Goal: Communication & Community: Answer question/provide support

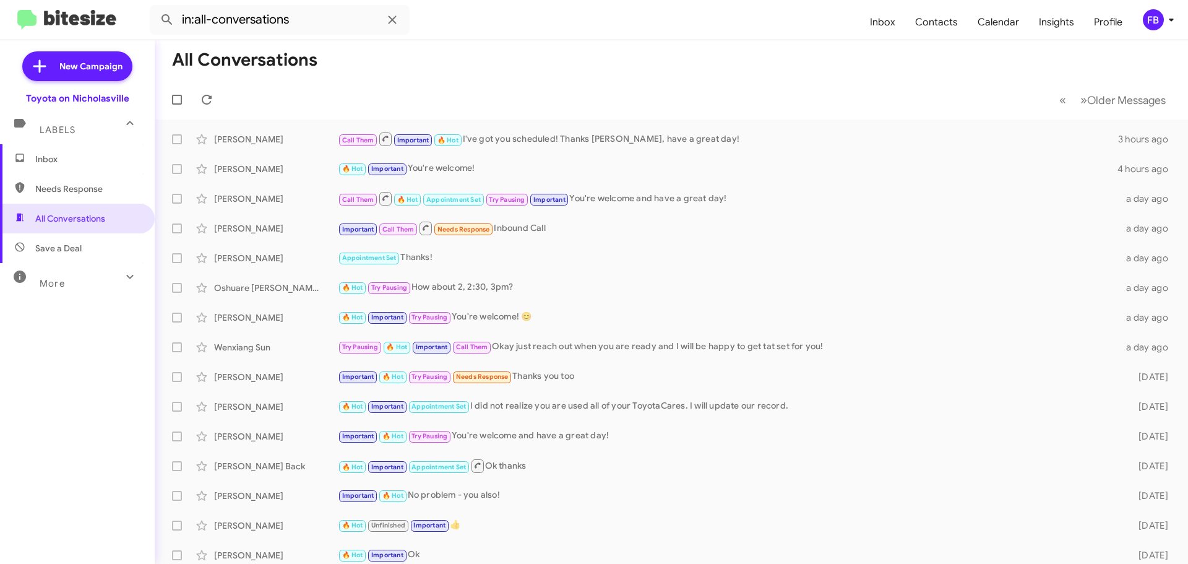
click at [123, 158] on span "Inbox" at bounding box center [87, 159] width 105 height 12
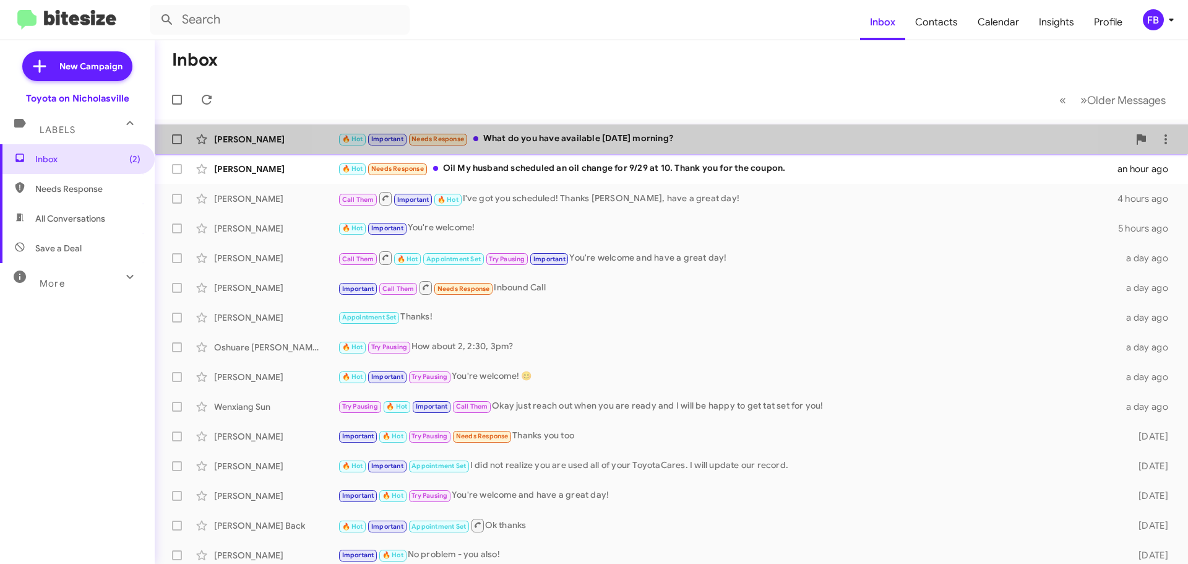
click at [683, 147] on div "[PERSON_NAME] 🔥 Hot Important Needs Response What do you have available [DATE] …" at bounding box center [672, 139] width 1014 height 25
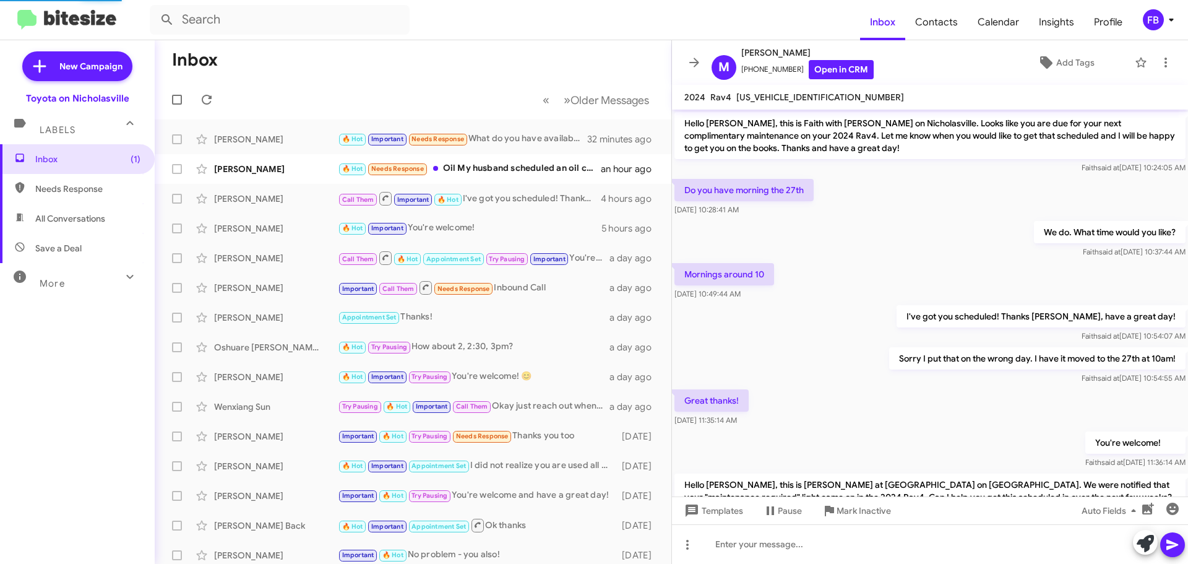
scroll to position [217, 0]
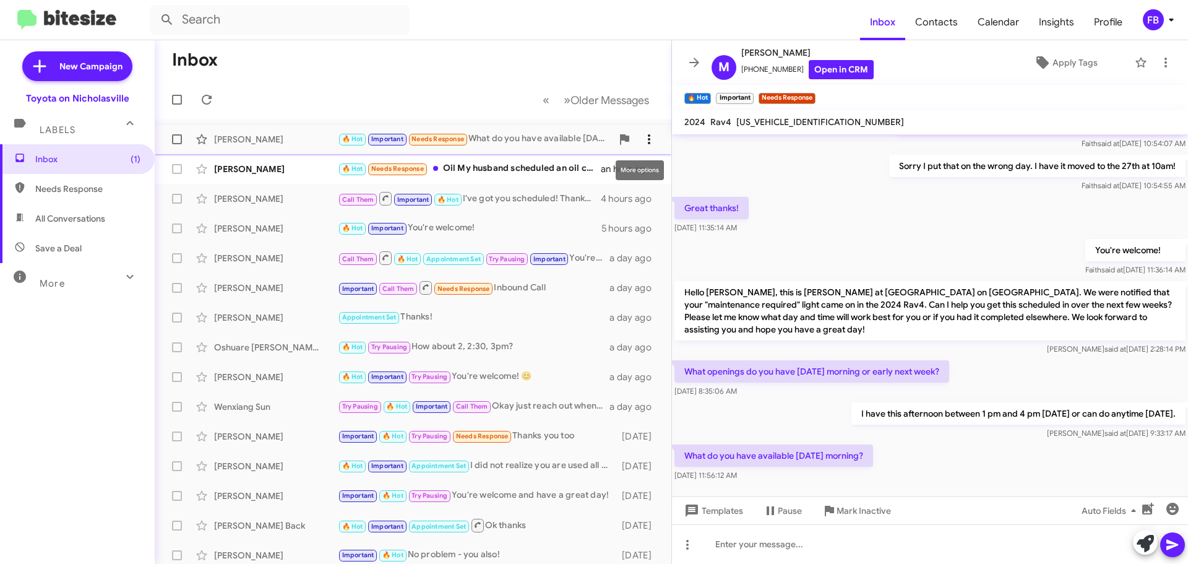
click at [647, 147] on button at bounding box center [649, 139] width 25 height 25
click at [578, 175] on span "Mark as unread" at bounding box center [546, 172] width 62 height 30
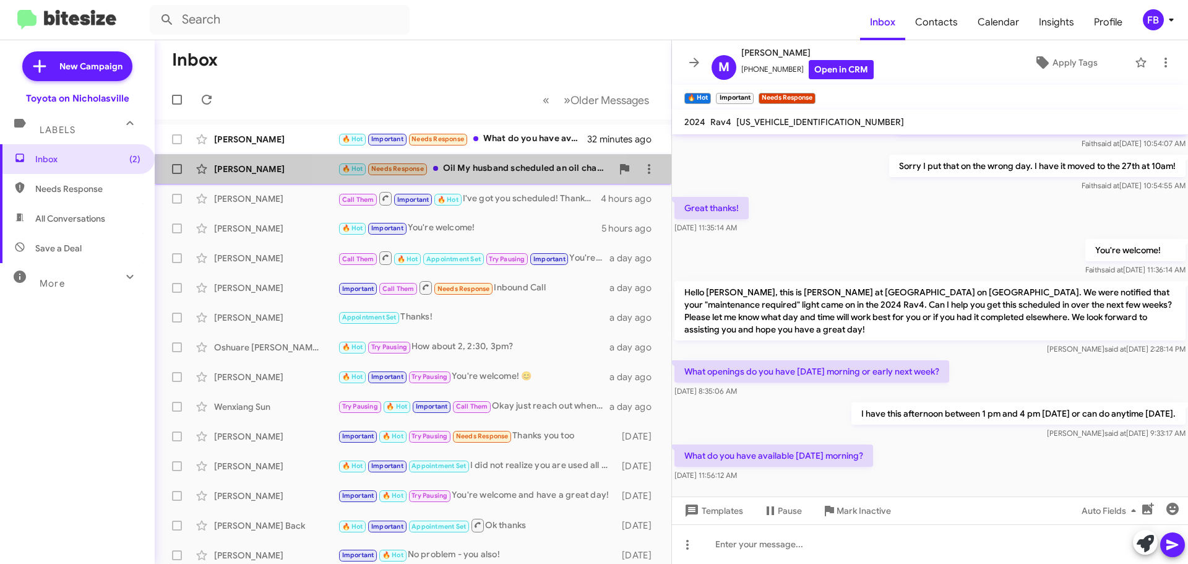
click at [471, 176] on div "🔥 Hot Needs Response Oil My husband scheduled an oil change for 9/29 at 10. Tha…" at bounding box center [475, 168] width 274 height 14
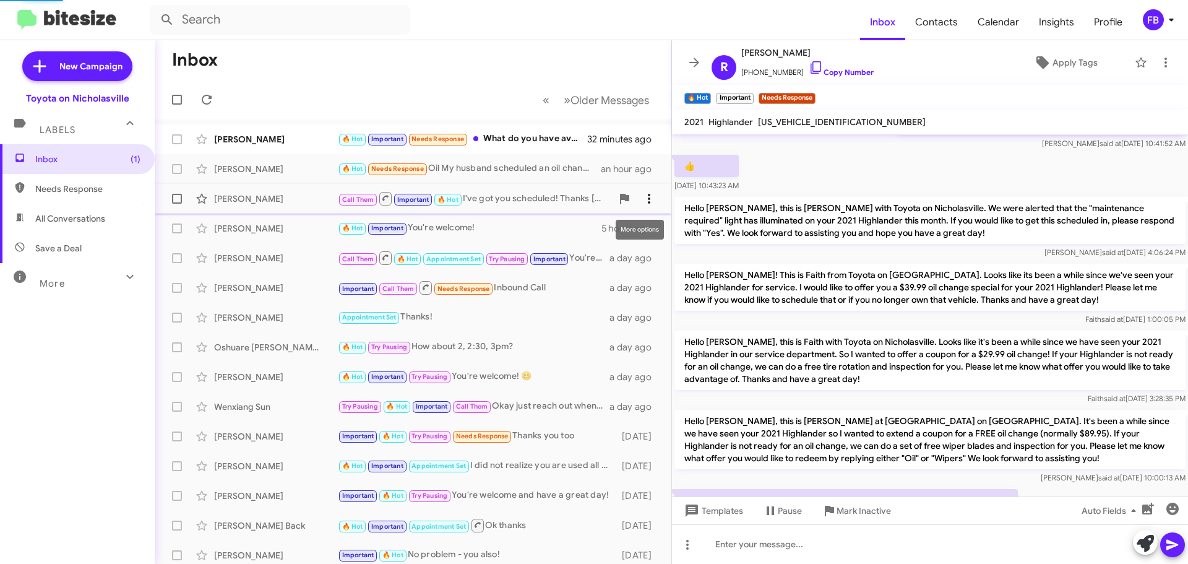
scroll to position [283, 0]
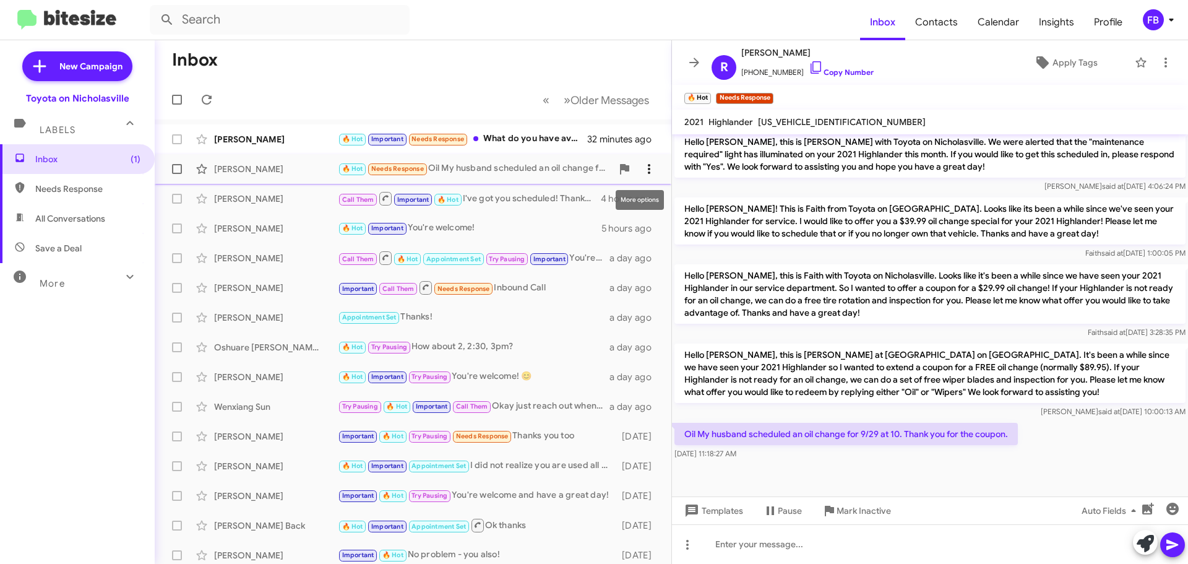
click at [642, 174] on icon at bounding box center [649, 168] width 15 height 15
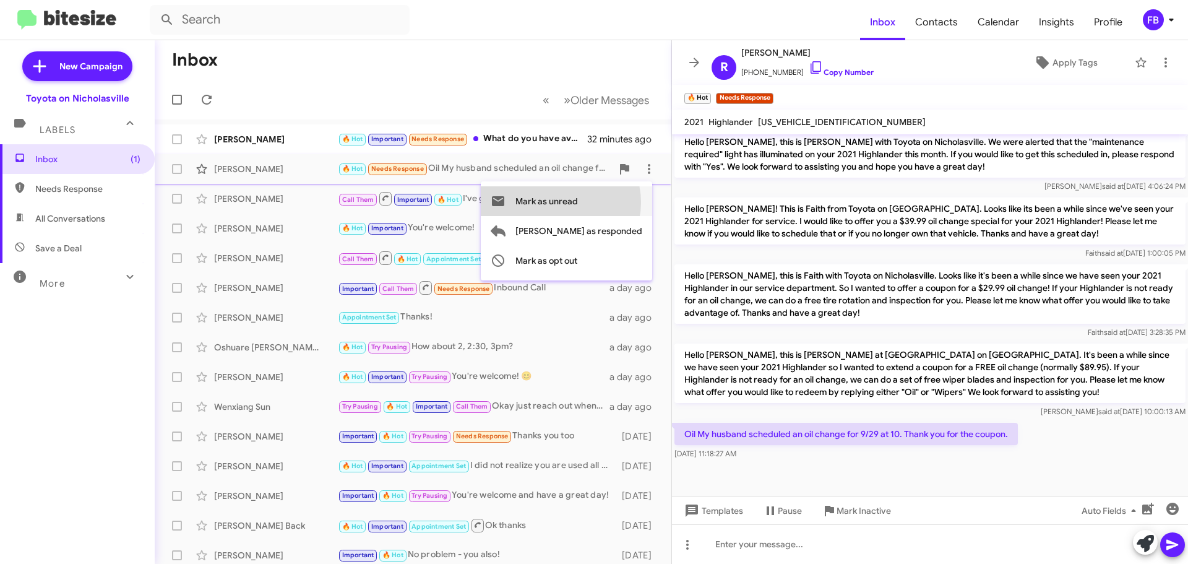
click at [578, 202] on span "Mark as unread" at bounding box center [546, 201] width 62 height 30
